Goal: Register for event/course

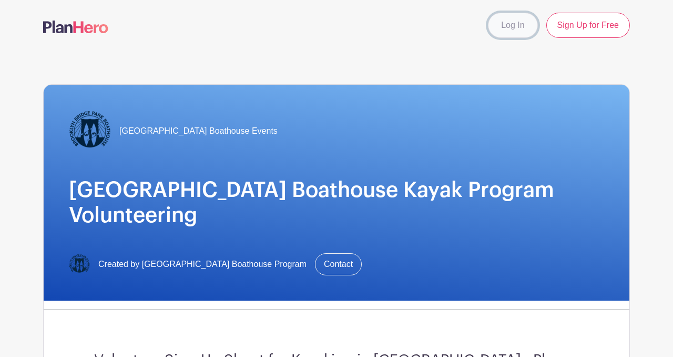
click at [515, 36] on link "Log In" at bounding box center [512, 25] width 49 height 25
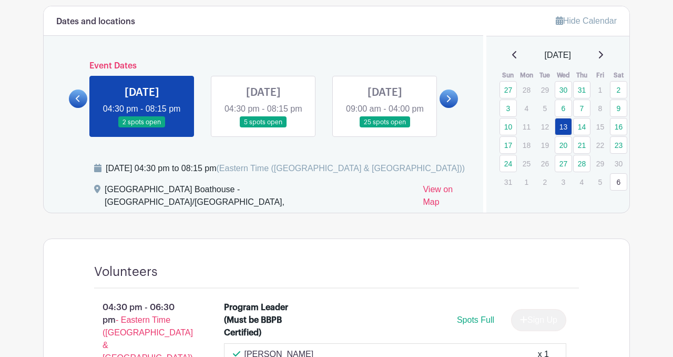
scroll to position [463, 0]
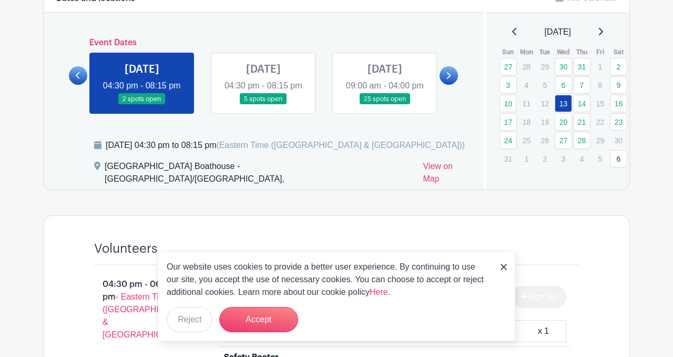
click at [264, 105] on link at bounding box center [264, 105] width 0 height 0
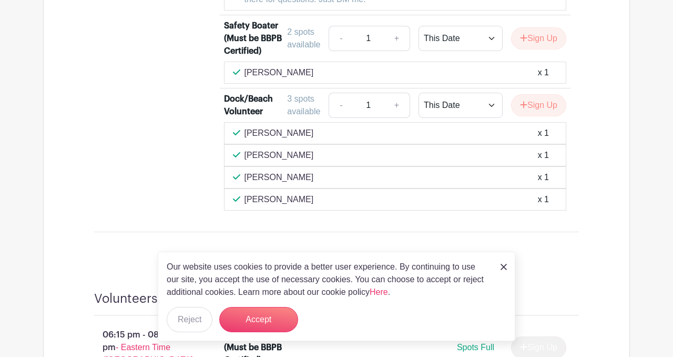
scroll to position [801, 0]
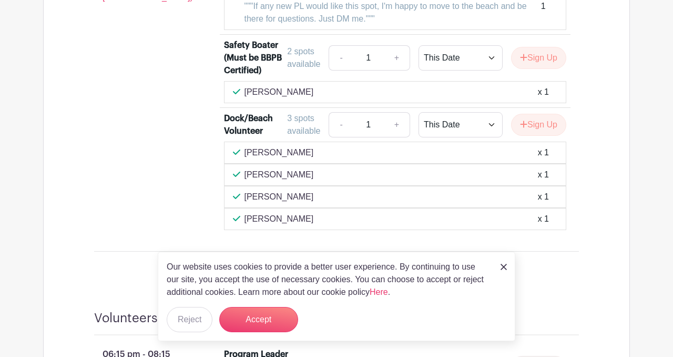
click at [325, 174] on div "[PERSON_NAME] x 1" at bounding box center [395, 174] width 325 height 13
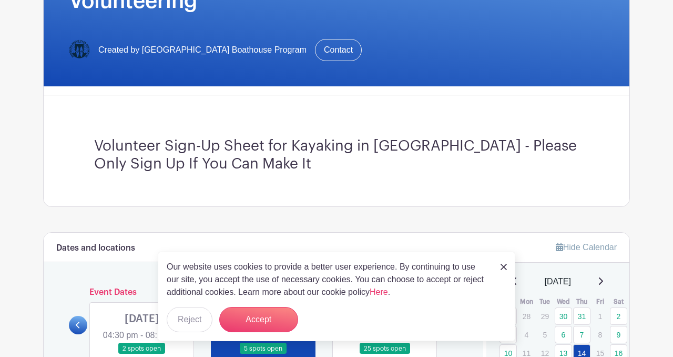
scroll to position [0, 0]
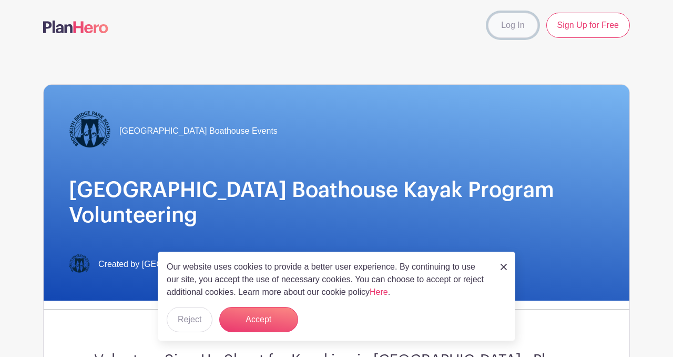
click at [519, 28] on link "Log In" at bounding box center [512, 25] width 49 height 25
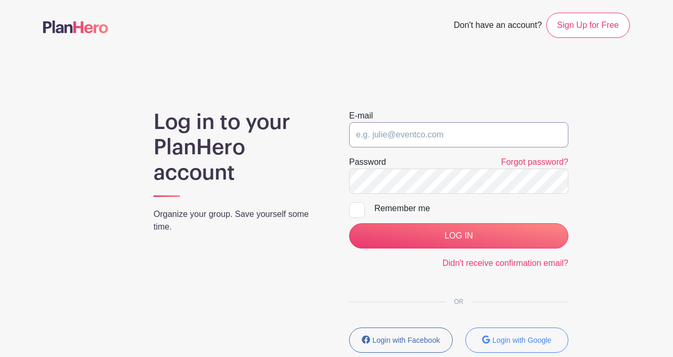
click at [428, 139] on input "email" at bounding box center [458, 134] width 219 height 25
type input "[EMAIL_ADDRESS][DOMAIN_NAME]"
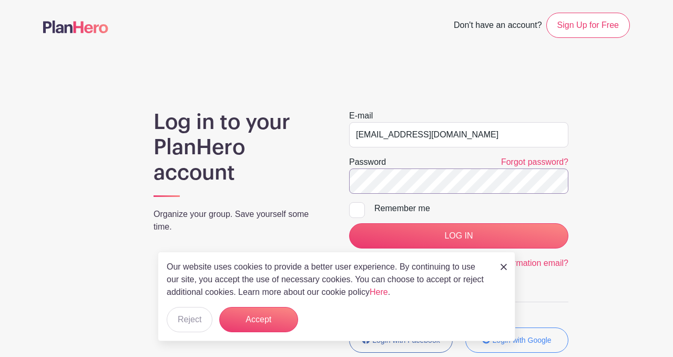
click at [349, 223] on input "LOG IN" at bounding box center [458, 235] width 219 height 25
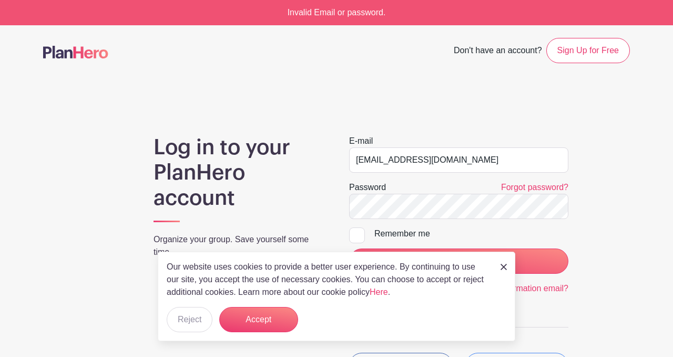
click at [498, 265] on div "Our website uses cookies to provide a better user experience. By continuing to …" at bounding box center [337, 295] width 358 height 89
click at [511, 268] on div "Our website uses cookies to provide a better user experience. By continuing to …" at bounding box center [337, 295] width 358 height 89
click at [501, 268] on img at bounding box center [504, 267] width 6 height 6
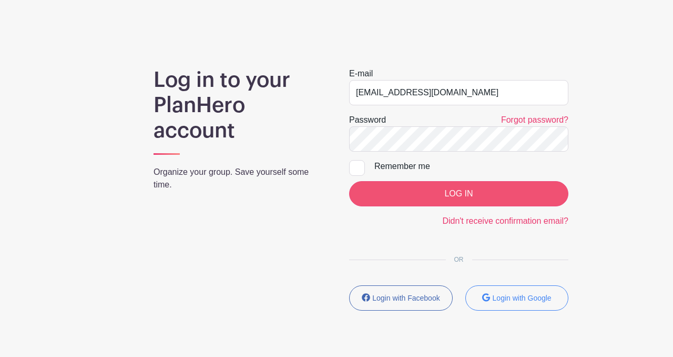
scroll to position [65, 0]
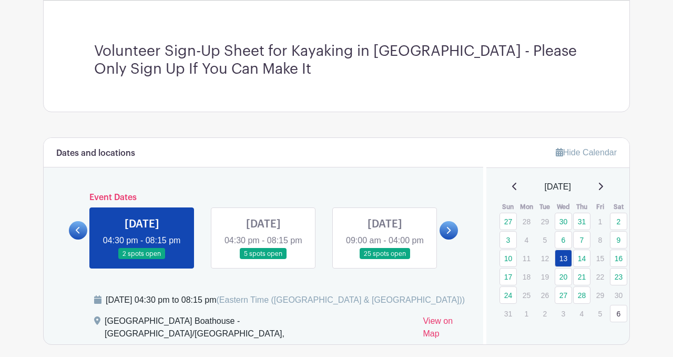
scroll to position [320, 0]
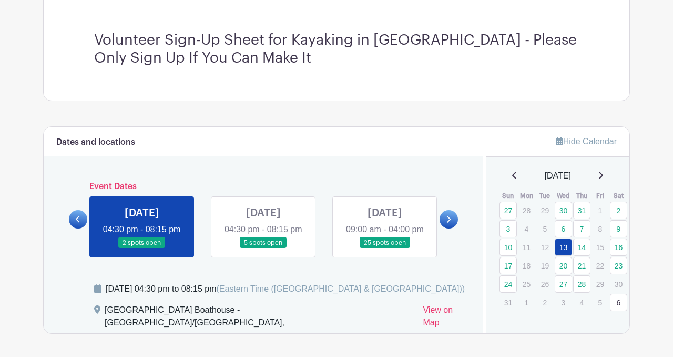
click at [264, 248] on link at bounding box center [264, 248] width 0 height 0
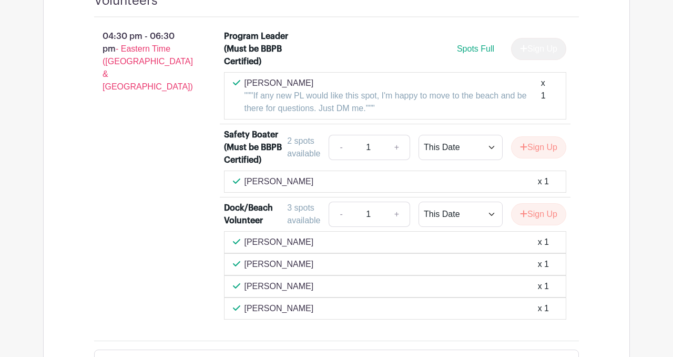
scroll to position [788, 0]
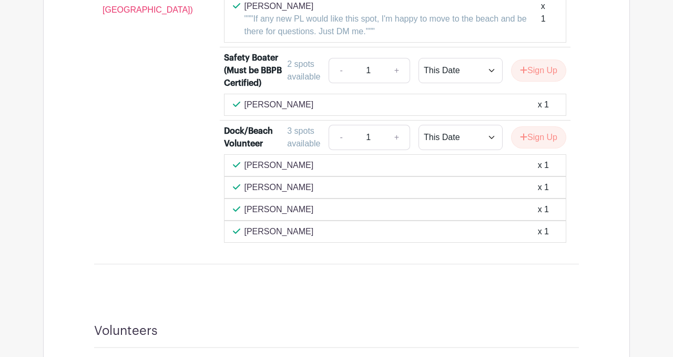
click at [467, 190] on div "Emily Petersen x 1" at bounding box center [395, 187] width 325 height 13
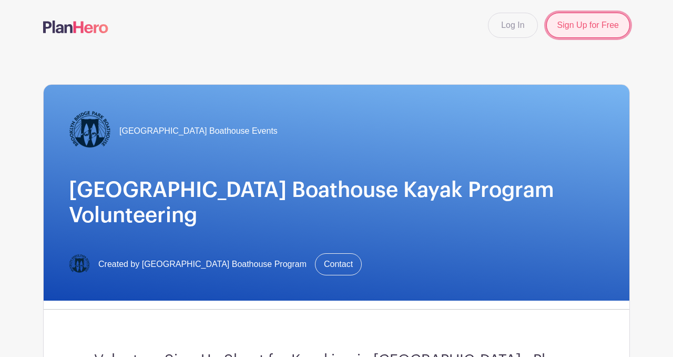
click at [570, 27] on link "Sign Up for Free" at bounding box center [589, 25] width 84 height 25
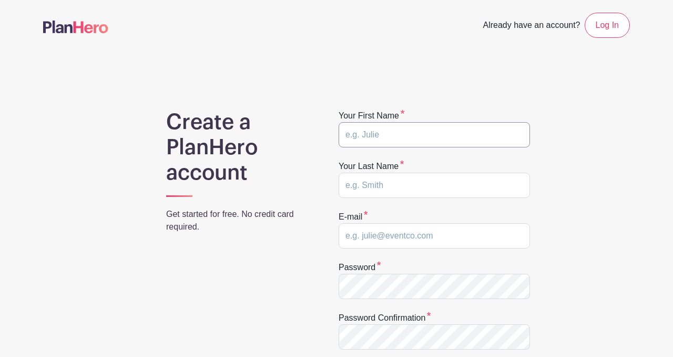
click at [405, 136] on input "text" at bounding box center [434, 134] width 191 height 25
type input "Emily"
type input "Petersen"
type input "petersenemily11@gmail.com"
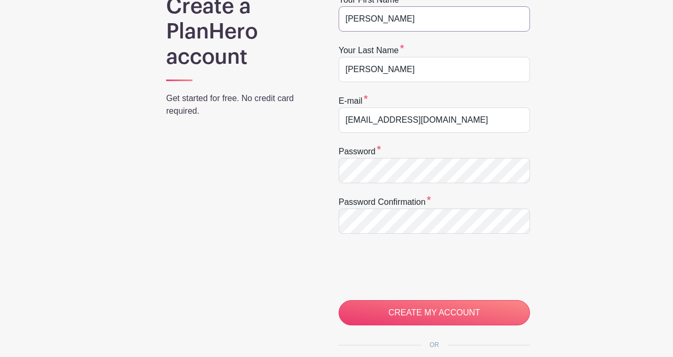
scroll to position [131, 0]
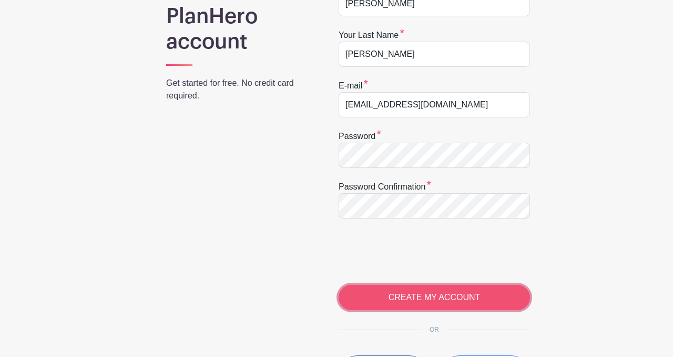
click at [393, 292] on input "CREATE MY ACCOUNT" at bounding box center [434, 297] width 191 height 25
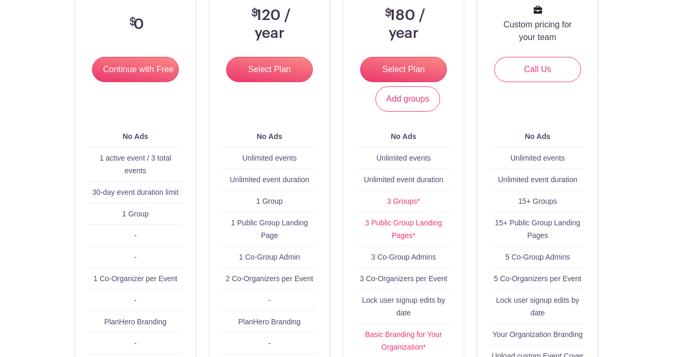
scroll to position [211, 0]
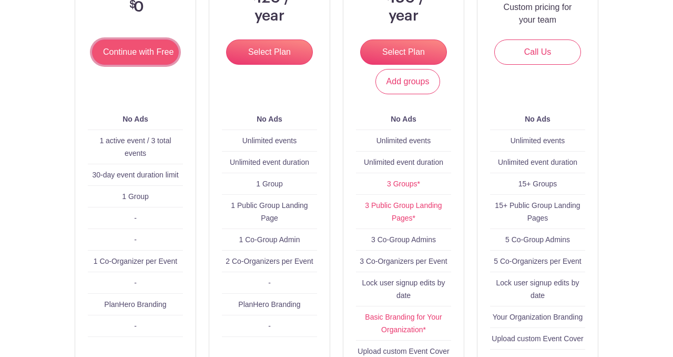
click at [163, 51] on input "Continue with Free" at bounding box center [135, 51] width 87 height 25
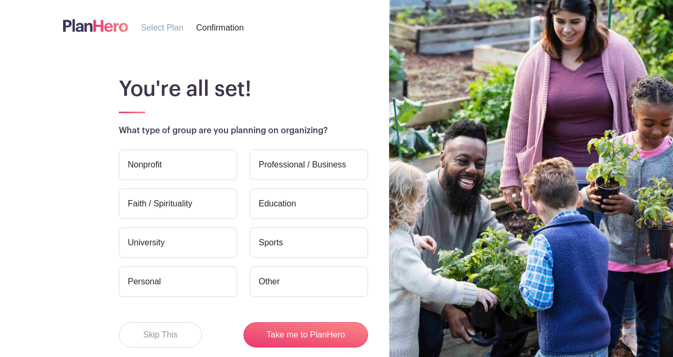
scroll to position [56, 0]
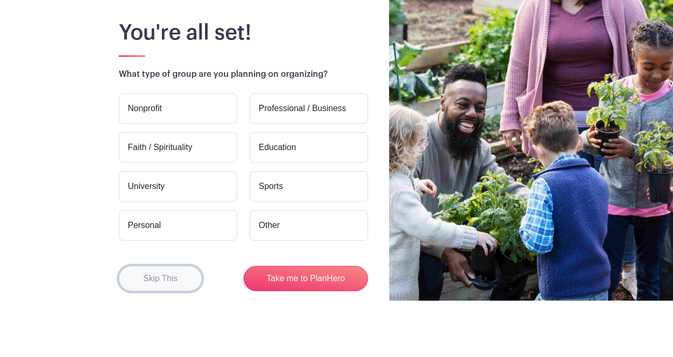
click at [197, 274] on button "Skip This" at bounding box center [160, 278] width 83 height 25
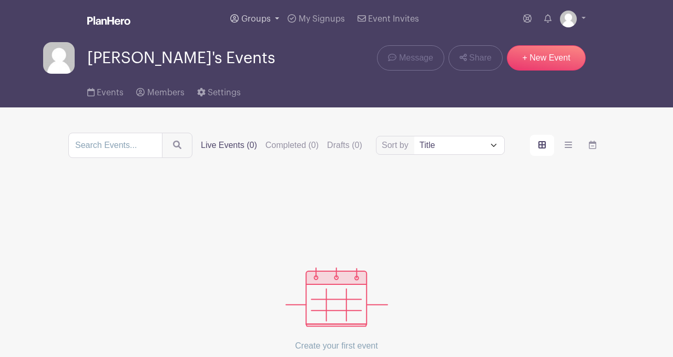
click at [267, 15] on span "Groups" at bounding box center [255, 19] width 29 height 8
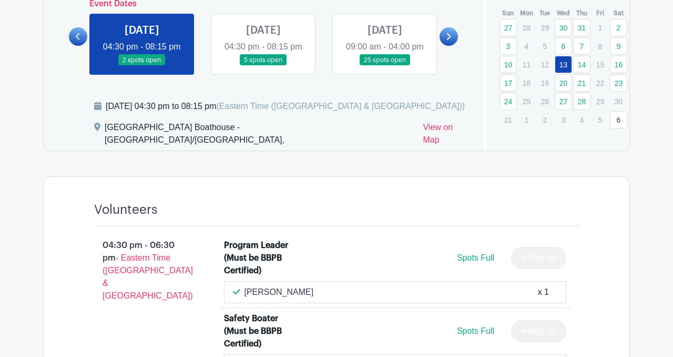
scroll to position [481, 0]
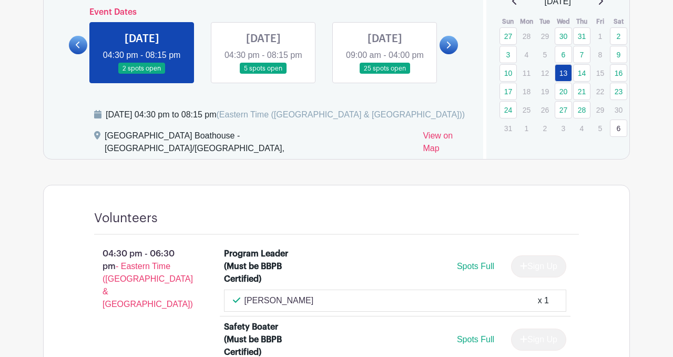
click at [264, 74] on link at bounding box center [264, 74] width 0 height 0
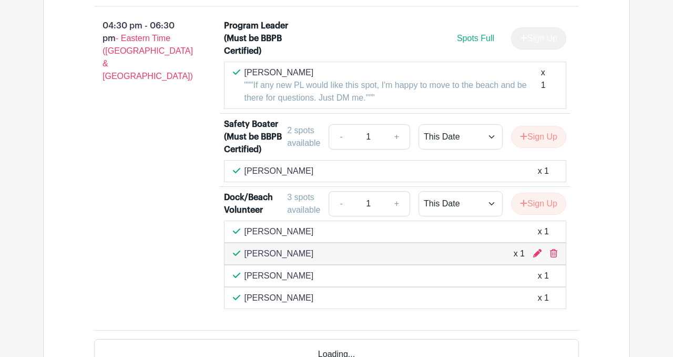
scroll to position [729, 0]
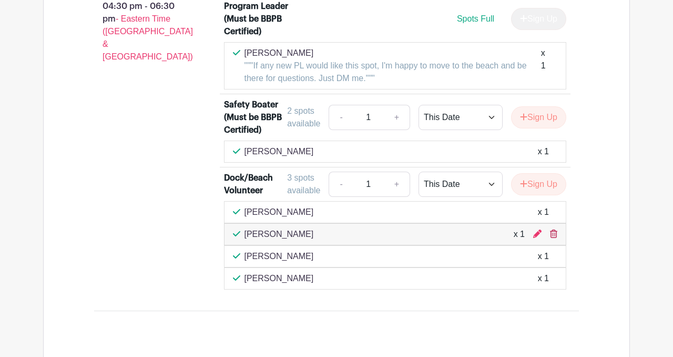
click at [555, 238] on icon at bounding box center [553, 233] width 7 height 8
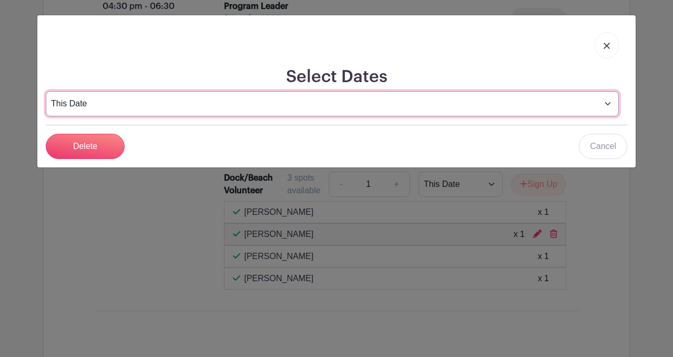
click at [518, 96] on select "This Date Select Dates" at bounding box center [332, 103] width 573 height 25
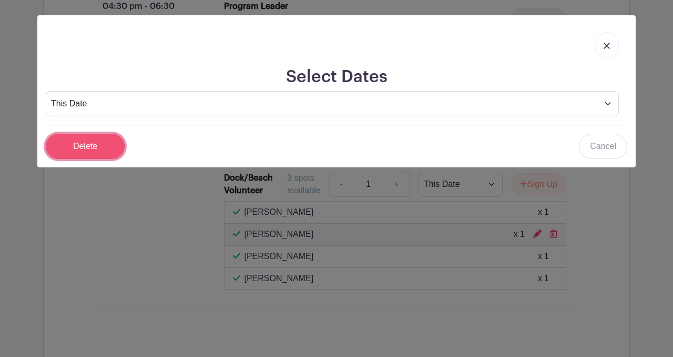
click at [100, 144] on input "Delete" at bounding box center [85, 146] width 79 height 25
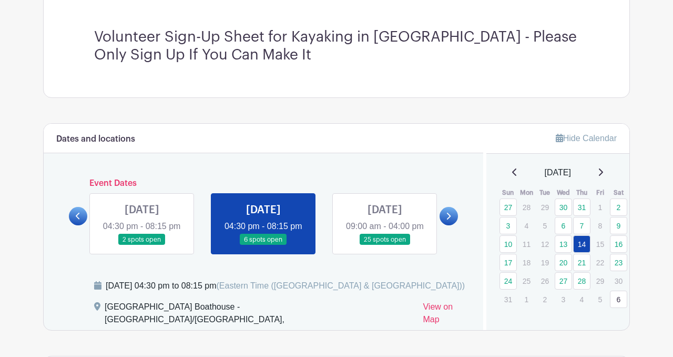
scroll to position [0, 0]
